Goal: Transaction & Acquisition: Purchase product/service

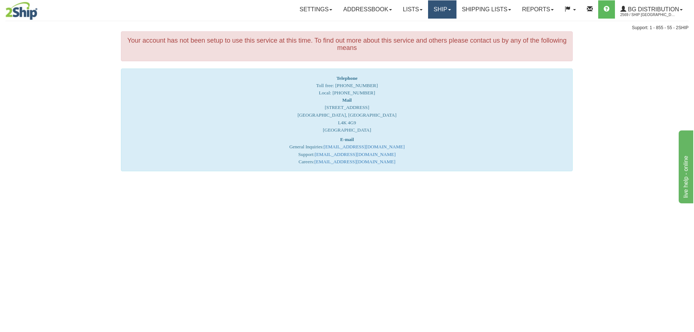
click at [436, 9] on link "Ship" at bounding box center [442, 9] width 28 height 18
click at [421, 25] on span "Ship Screen" at bounding box center [420, 26] width 28 height 6
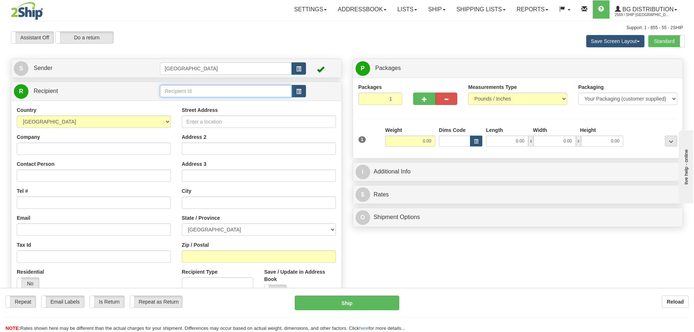
click at [168, 93] on input "text" at bounding box center [226, 91] width 132 height 12
click at [169, 103] on div "80094" at bounding box center [224, 102] width 125 height 8
type input "80094"
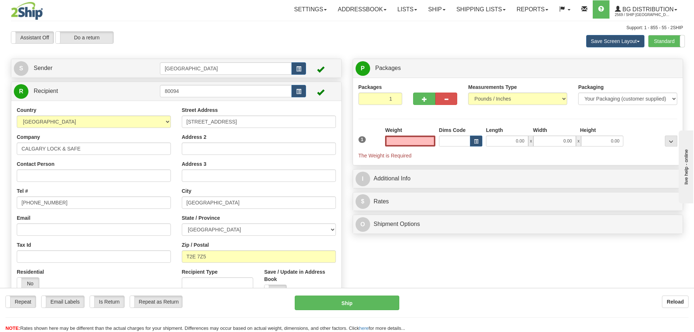
type input "0.00"
click at [542, 264] on div "Create a label for the return Create Pickup Without Label S" at bounding box center [346, 185] width 683 height 253
drag, startPoint x: 241, startPoint y: 118, endPoint x: 169, endPoint y: 127, distance: 73.4
click at [169, 127] on div "Country [GEOGRAPHIC_DATA] [GEOGRAPHIC_DATA] [GEOGRAPHIC_DATA] [GEOGRAPHIC_DATA]…" at bounding box center [176, 204] width 330 height 196
type input "[STREET_ADDRESS]"
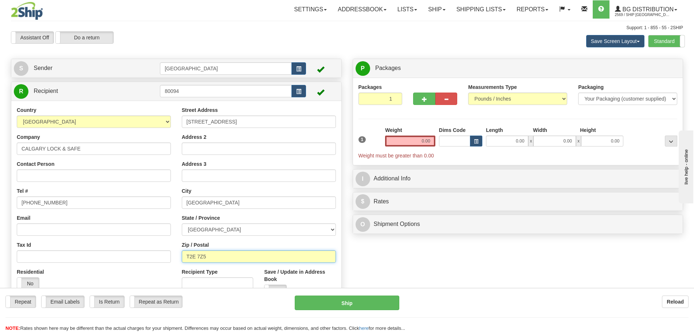
click at [220, 256] on input "T2E 7Z5" at bounding box center [259, 256] width 154 height 12
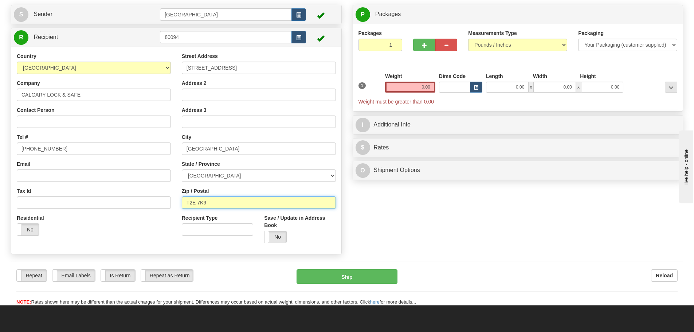
scroll to position [36, 0]
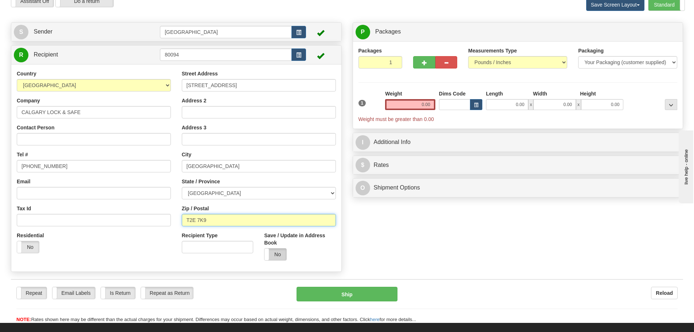
type input "T2E 7K9"
click at [269, 254] on label "No" at bounding box center [275, 254] width 22 height 12
click at [431, 103] on input "0.00" at bounding box center [410, 104] width 50 height 11
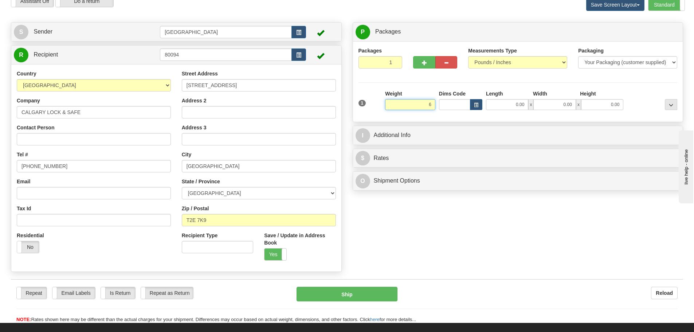
type input "6.00"
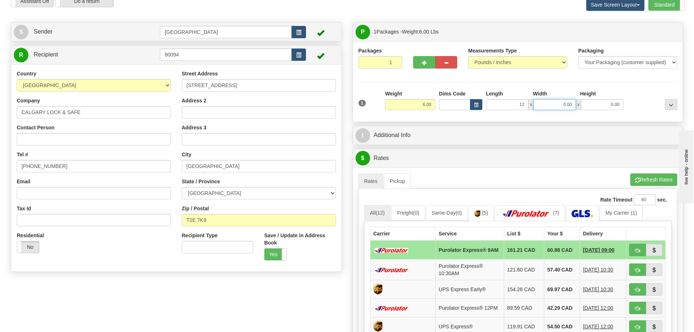
type input "12.00"
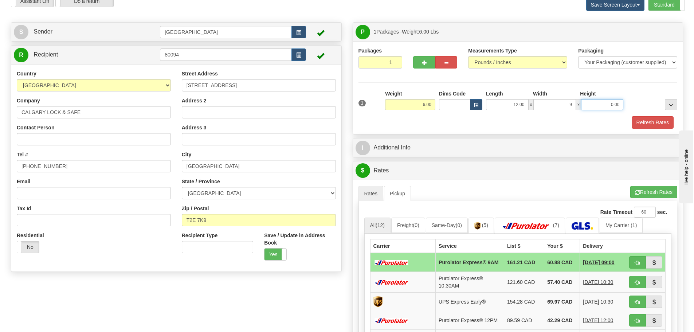
type input "9.00"
type input "8.00"
click at [639, 120] on button "Refresh Rates" at bounding box center [652, 122] width 42 height 12
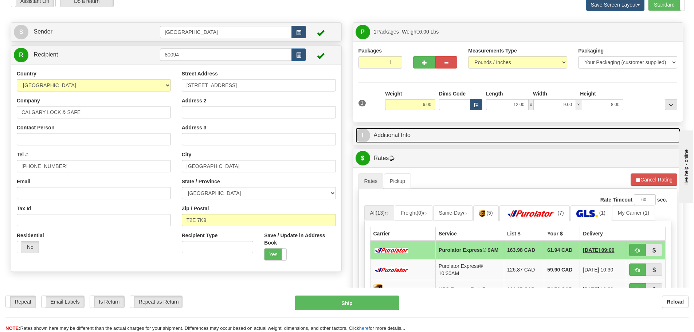
click at [466, 138] on link "I Additional Info" at bounding box center [517, 135] width 325 height 15
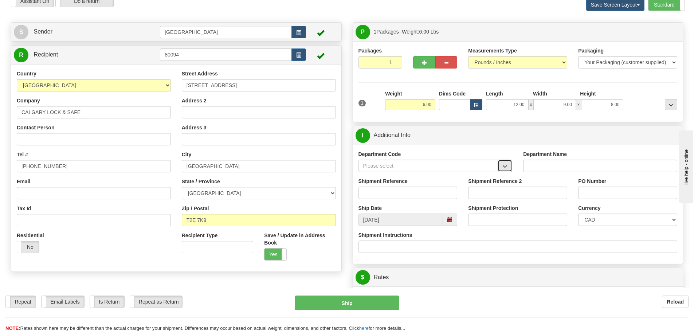
click at [503, 165] on span "button" at bounding box center [504, 166] width 5 height 5
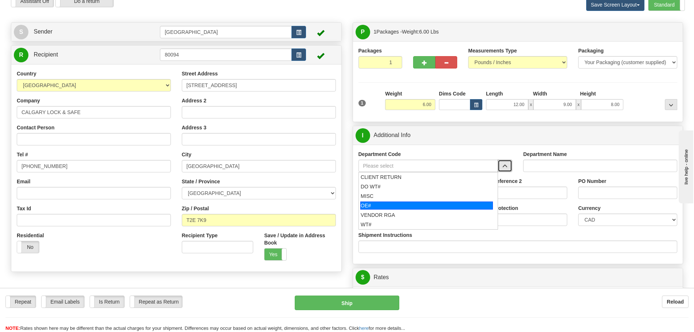
click at [399, 205] on div "OE#" at bounding box center [426, 205] width 133 height 8
type input "OE#"
type input "ORDERS"
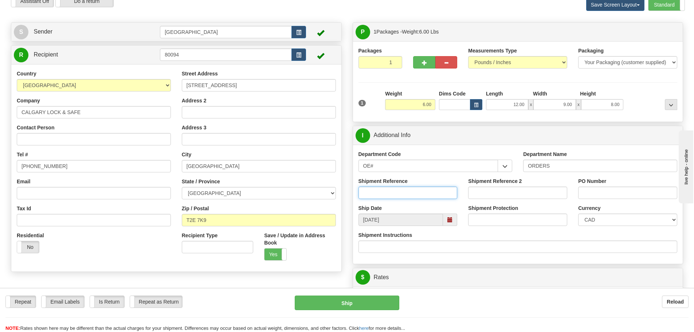
click at [413, 189] on input "Shipment Reference" at bounding box center [407, 192] width 99 height 12
type input "90040920-01"
click at [592, 194] on input "PO Number" at bounding box center [627, 192] width 99 height 12
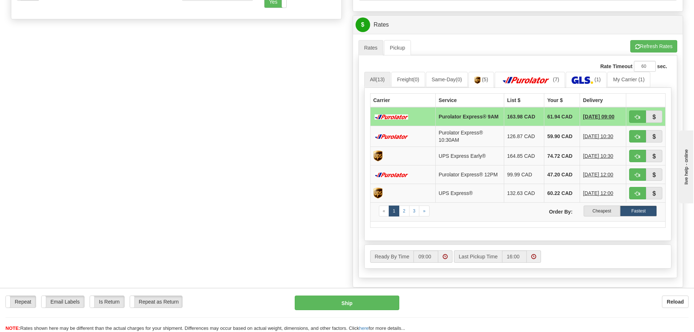
scroll to position [291, 0]
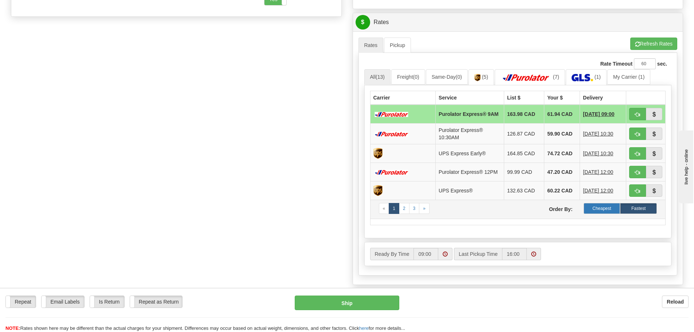
type input "270048"
click at [592, 213] on label "Cheapest" at bounding box center [601, 208] width 37 height 11
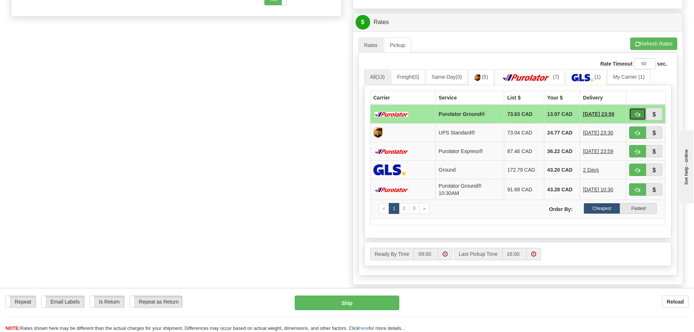
click at [637, 113] on span "button" at bounding box center [637, 114] width 5 height 5
type input "260"
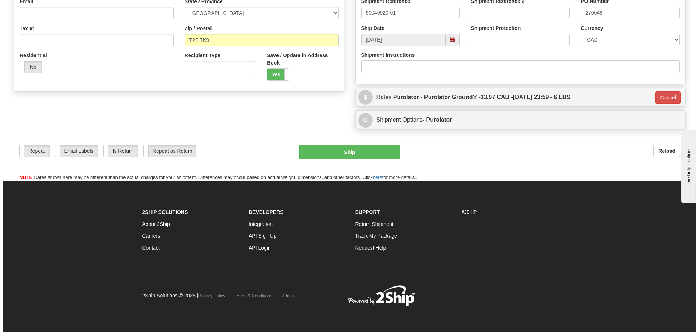
scroll to position [217, 0]
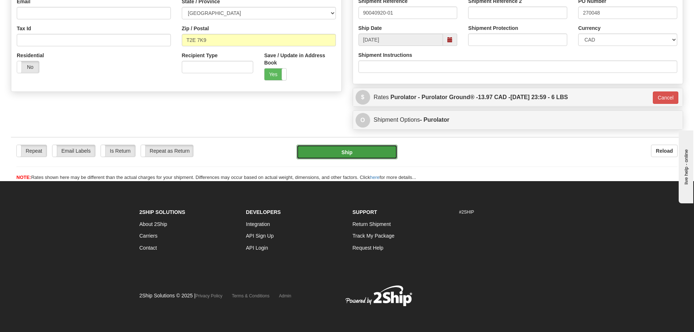
click at [357, 149] on button "Ship" at bounding box center [346, 152] width 101 height 15
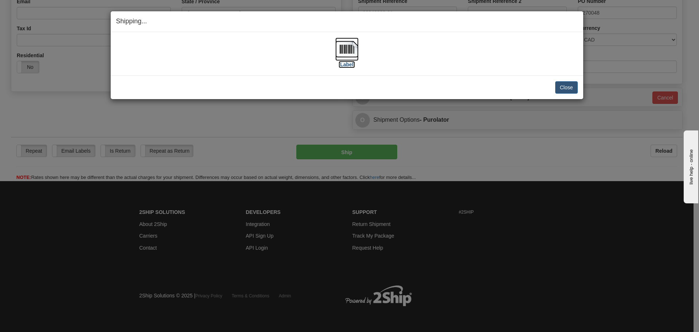
click at [346, 66] on label "[Label]" at bounding box center [347, 64] width 17 height 7
click at [564, 90] on button "Close" at bounding box center [566, 87] width 23 height 12
